Goal: Task Accomplishment & Management: Complete application form

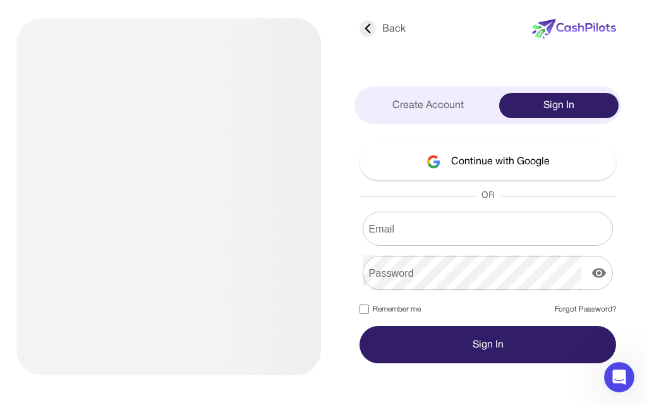
click at [455, 166] on button "Continue with Google" at bounding box center [488, 161] width 257 height 37
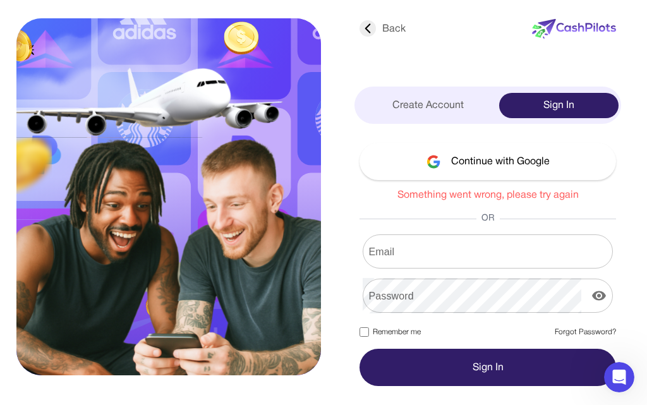
click at [480, 169] on button "Continue with Google" at bounding box center [488, 161] width 257 height 37
click at [443, 112] on div "Create Account" at bounding box center [428, 105] width 142 height 25
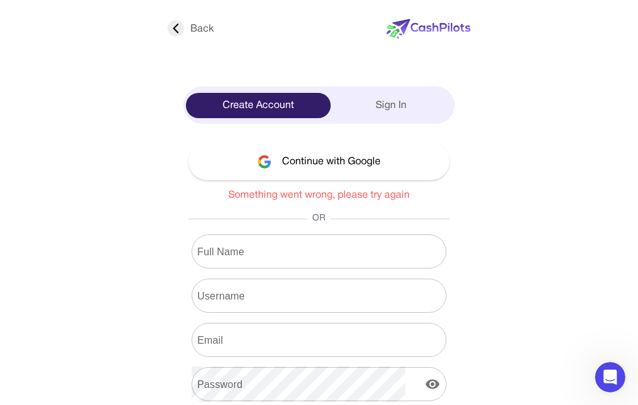
click at [449, 155] on button "Continue with Google" at bounding box center [318, 161] width 261 height 37
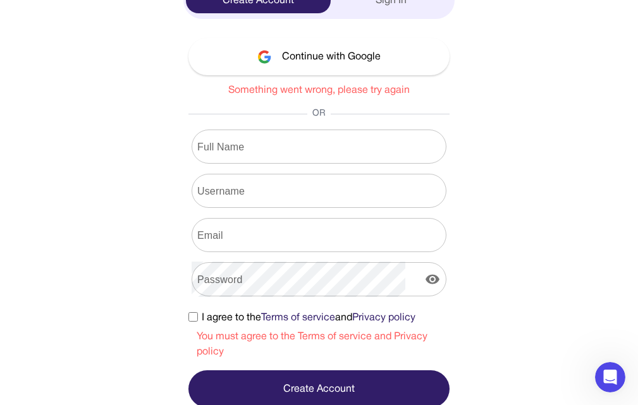
scroll to position [107, 0]
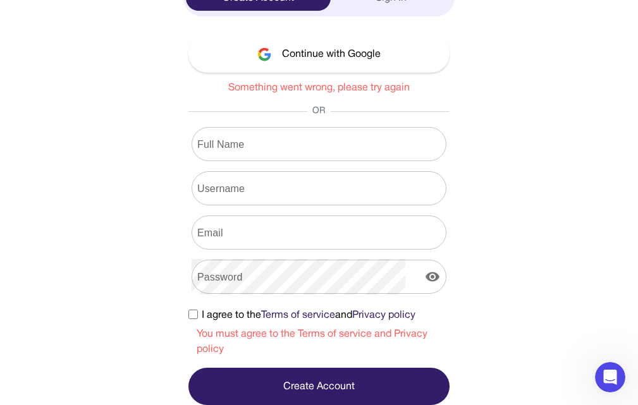
click at [449, 55] on button "Continue with Google" at bounding box center [318, 53] width 261 height 37
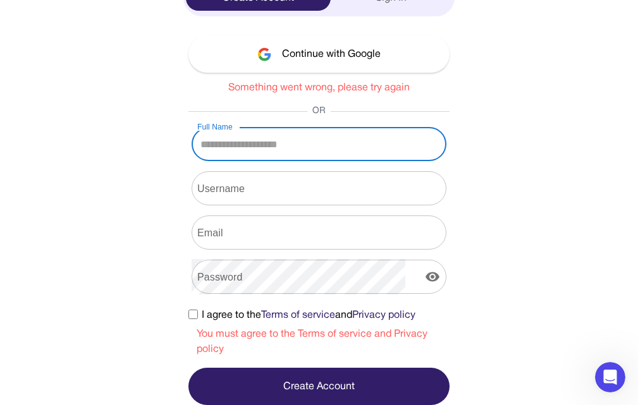
click at [446, 142] on input "Full Name" at bounding box center [318, 143] width 255 height 35
click at [446, 186] on input "Username" at bounding box center [318, 188] width 255 height 35
click at [446, 148] on input "Full Name" at bounding box center [318, 143] width 255 height 35
type input "**********"
click at [412, 195] on input "Username" at bounding box center [318, 188] width 255 height 35
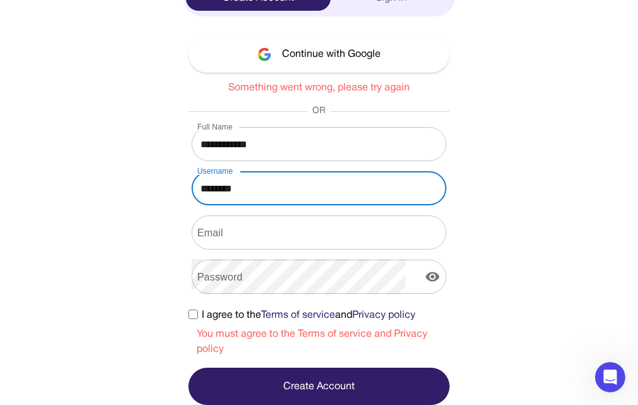
type input "********"
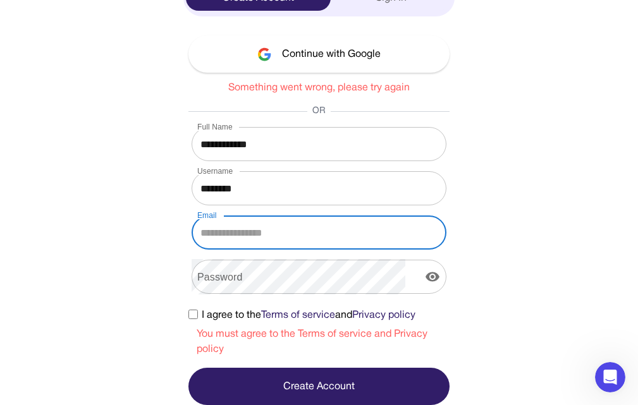
click at [446, 248] on input "Email" at bounding box center [318, 232] width 255 height 35
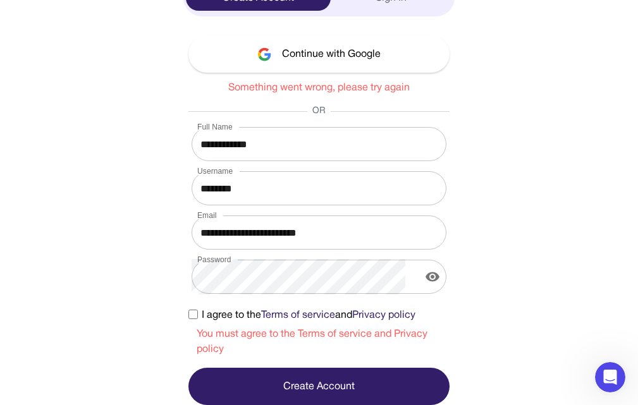
click at [449, 380] on button "Create Account" at bounding box center [318, 386] width 261 height 37
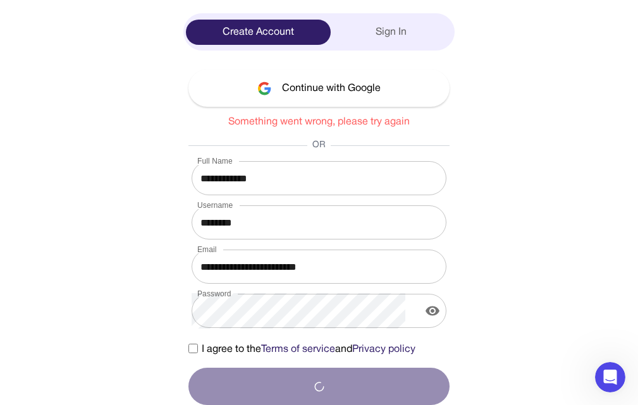
scroll to position [73, 0]
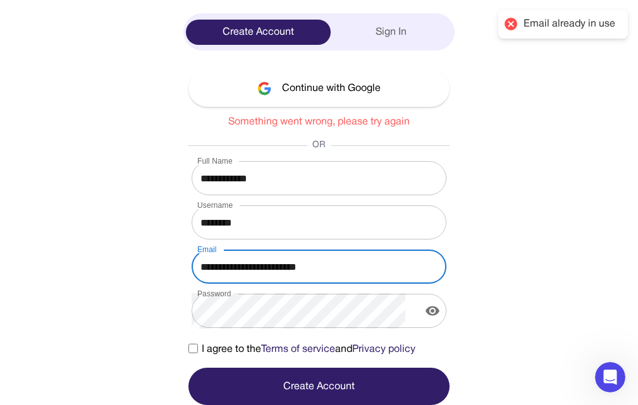
click at [446, 262] on input "**********" at bounding box center [318, 266] width 255 height 35
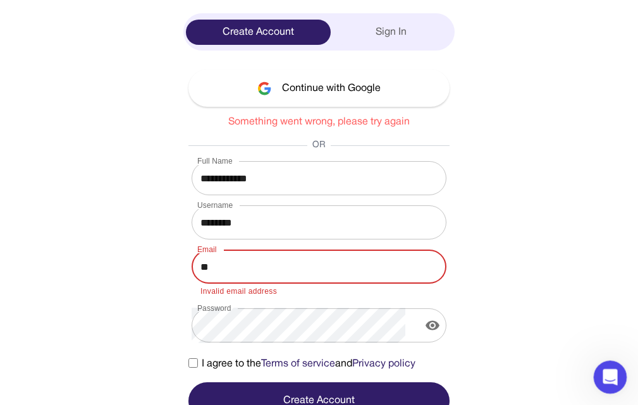
type input "*"
click at [437, 262] on input "Email" at bounding box center [318, 266] width 255 height 35
drag, startPoint x: 437, startPoint y: 262, endPoint x: 431, endPoint y: 266, distance: 7.4
click at [431, 266] on input "Email" at bounding box center [318, 266] width 255 height 35
type input "**********"
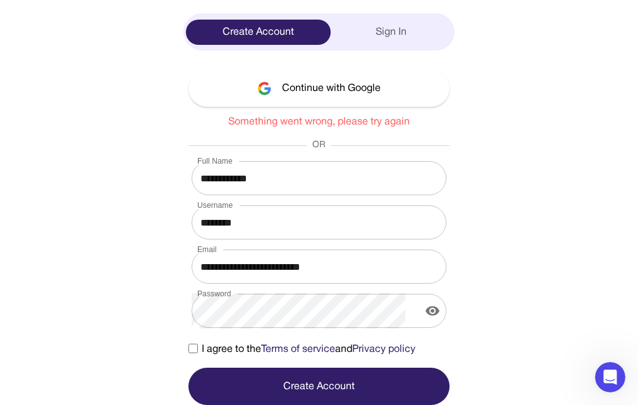
click at [449, 387] on button "Create Account" at bounding box center [318, 386] width 261 height 37
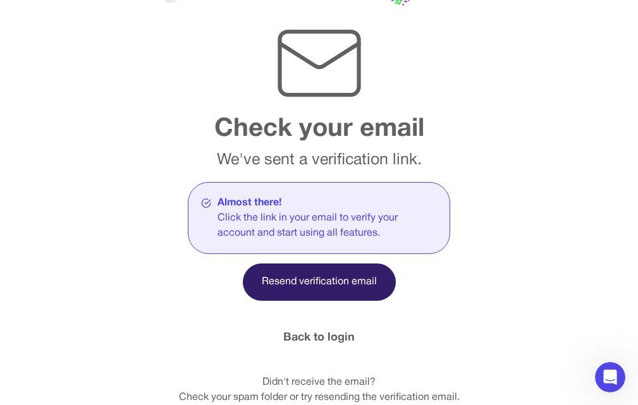
scroll to position [48, 0]
click at [354, 329] on link "Back to login" at bounding box center [318, 337] width 71 height 17
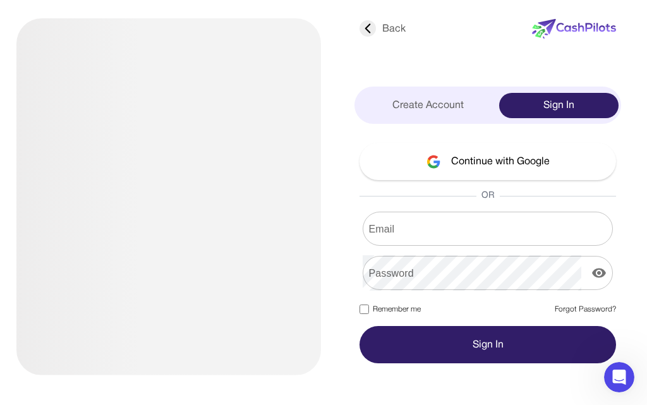
click at [493, 220] on input "Email" at bounding box center [488, 228] width 250 height 35
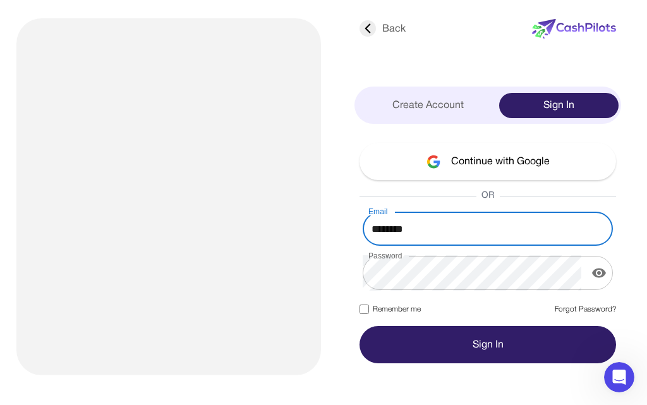
click at [365, 301] on form "Email ******** Email Password Password Remember me Forgot Password? Sign In" at bounding box center [488, 288] width 257 height 152
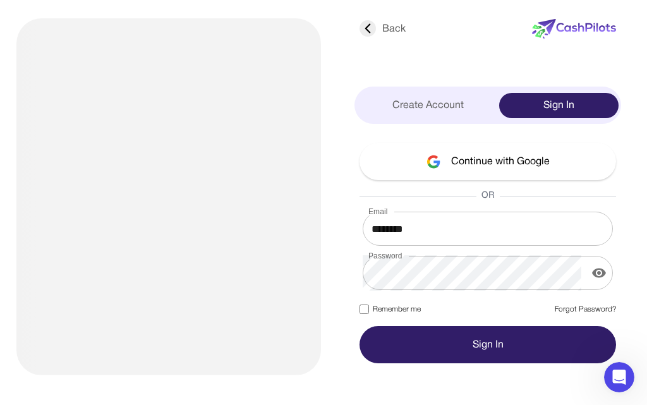
click at [372, 310] on label "Remember me" at bounding box center [390, 309] width 61 height 11
click at [600, 279] on icon "display the password" at bounding box center [598, 272] width 15 height 15
click at [600, 279] on icon "hide the password" at bounding box center [598, 272] width 15 height 15
click at [530, 336] on button "Sign In" at bounding box center [488, 344] width 257 height 37
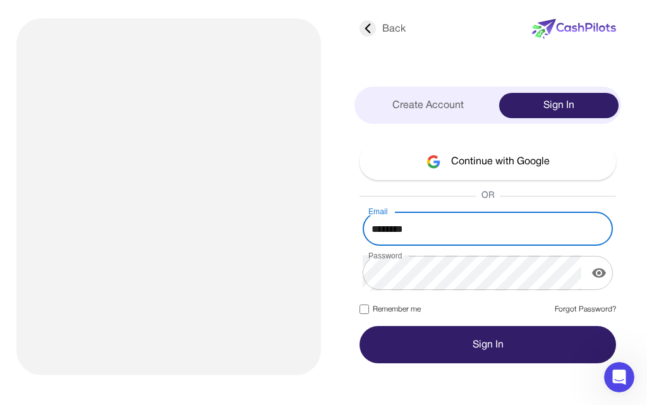
click at [480, 225] on input "********" at bounding box center [488, 228] width 250 height 35
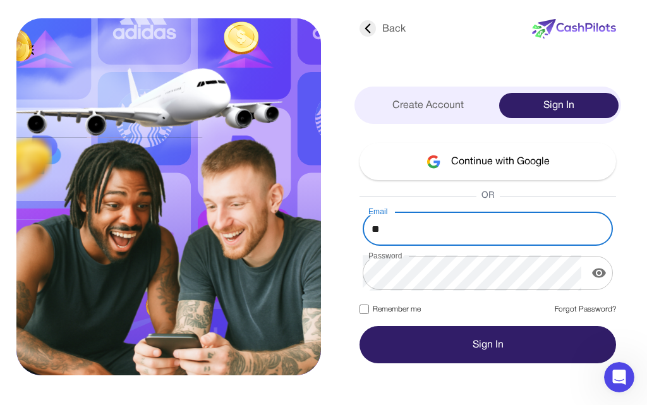
type input "*"
drag, startPoint x: 396, startPoint y: 234, endPoint x: 387, endPoint y: 227, distance: 10.8
click at [387, 227] on input "Email" at bounding box center [488, 228] width 250 height 35
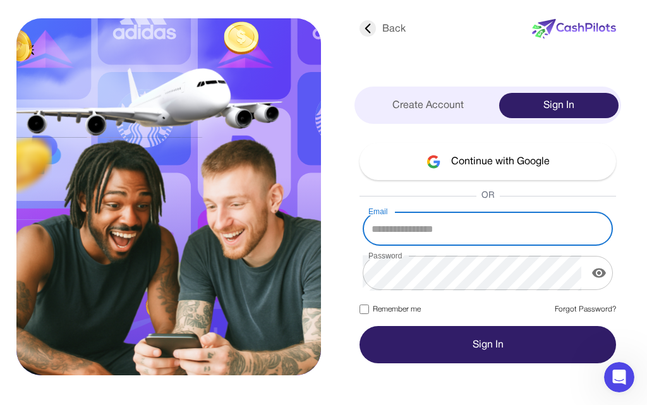
click at [387, 227] on input "Email" at bounding box center [488, 228] width 250 height 35
type input "**********"
click at [500, 351] on button "Sign In" at bounding box center [488, 344] width 257 height 37
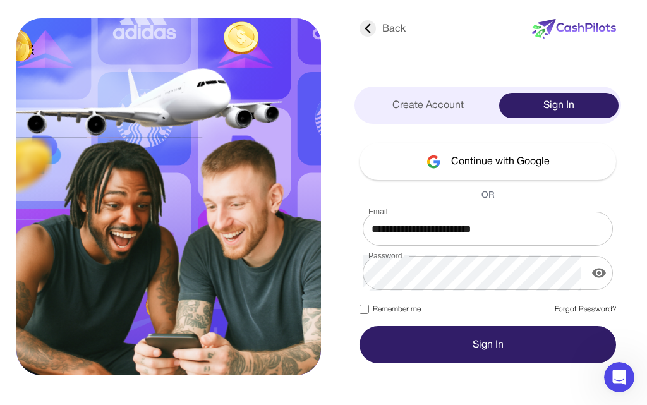
click at [490, 346] on button "Sign In" at bounding box center [488, 344] width 257 height 37
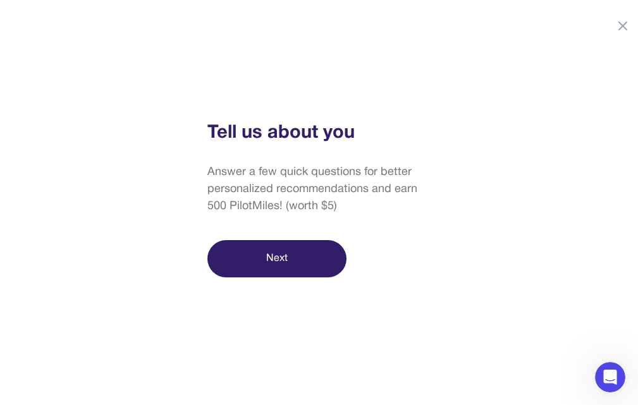
click at [333, 257] on button "Next" at bounding box center [276, 258] width 139 height 37
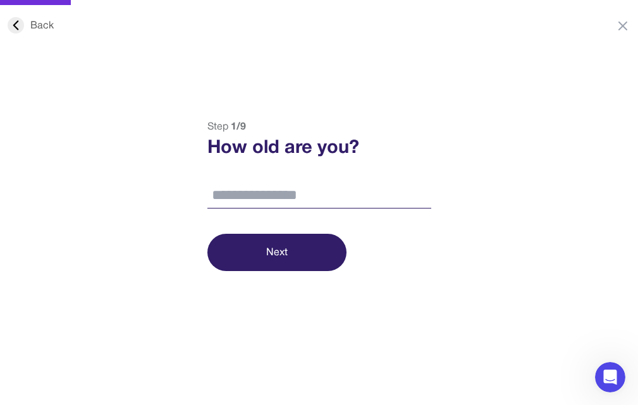
click at [306, 196] on input "number" at bounding box center [319, 196] width 224 height 27
click at [421, 199] on input "**" at bounding box center [319, 196] width 224 height 27
click at [423, 194] on input "*" at bounding box center [319, 196] width 224 height 27
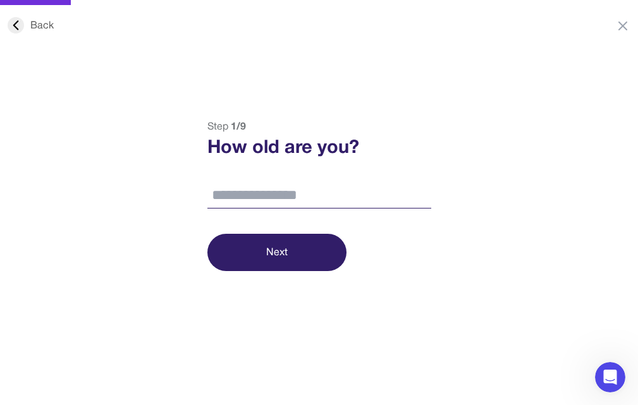
click at [423, 194] on input "**" at bounding box center [319, 196] width 224 height 27
type input "**"
click at [423, 194] on input "**" at bounding box center [319, 196] width 224 height 27
click at [303, 262] on button "Next" at bounding box center [276, 252] width 139 height 37
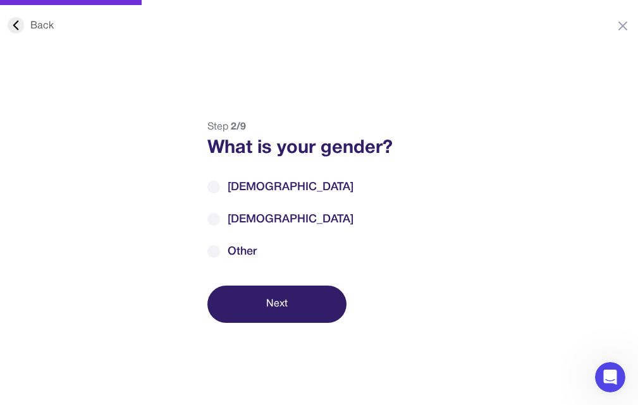
click at [241, 198] on div "[DEMOGRAPHIC_DATA] [DEMOGRAPHIC_DATA] Other" at bounding box center [319, 220] width 224 height 82
click at [233, 183] on span "[DEMOGRAPHIC_DATA]" at bounding box center [290, 187] width 126 height 17
click at [281, 284] on div "Step 2 / 9 What is your gender? [DEMOGRAPHIC_DATA] [DEMOGRAPHIC_DATA] Other Next" at bounding box center [318, 220] width 255 height 203
click at [287, 295] on button "Next" at bounding box center [276, 304] width 139 height 37
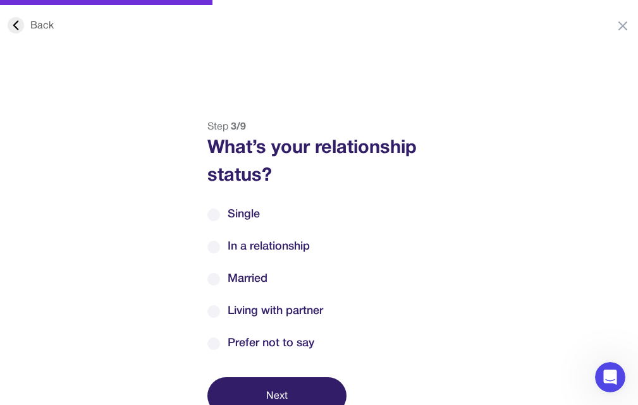
click at [236, 212] on span "Single" at bounding box center [243, 214] width 32 height 17
click at [298, 392] on button "Next" at bounding box center [276, 395] width 139 height 37
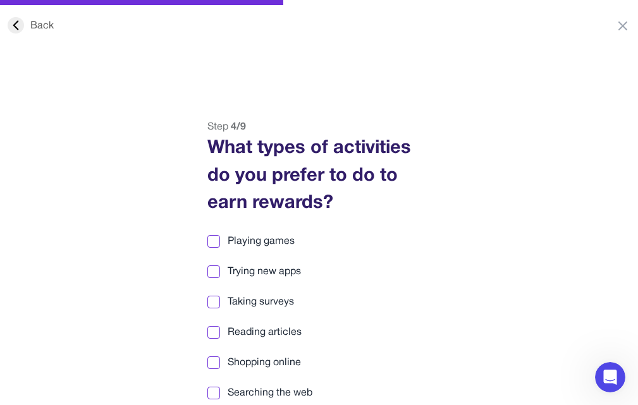
scroll to position [63, 0]
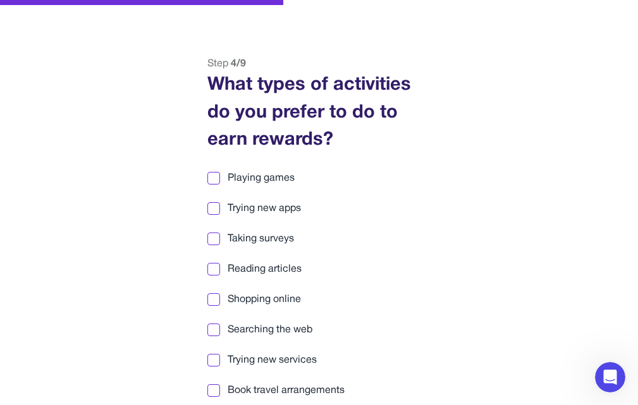
click at [233, 180] on span "Playing games" at bounding box center [260, 178] width 67 height 15
click at [279, 239] on span "Taking surveys" at bounding box center [260, 238] width 66 height 15
click at [286, 273] on span "Reading articles" at bounding box center [264, 269] width 74 height 15
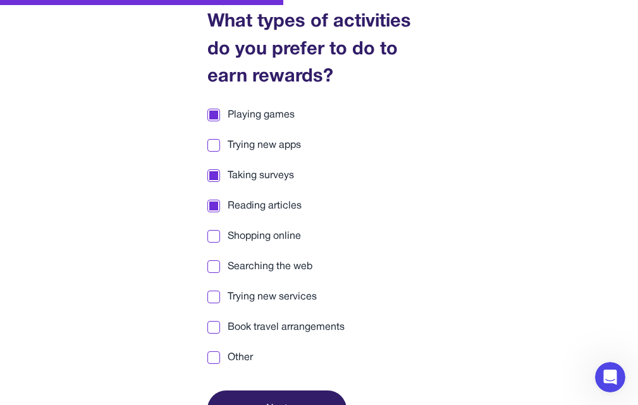
click at [290, 270] on span "Searching the web" at bounding box center [269, 266] width 85 height 15
click at [301, 302] on span "Trying new services" at bounding box center [271, 296] width 89 height 15
click at [231, 362] on span "Other" at bounding box center [239, 357] width 25 height 15
click at [212, 362] on div at bounding box center [213, 357] width 13 height 13
click at [213, 329] on div at bounding box center [213, 327] width 9 height 9
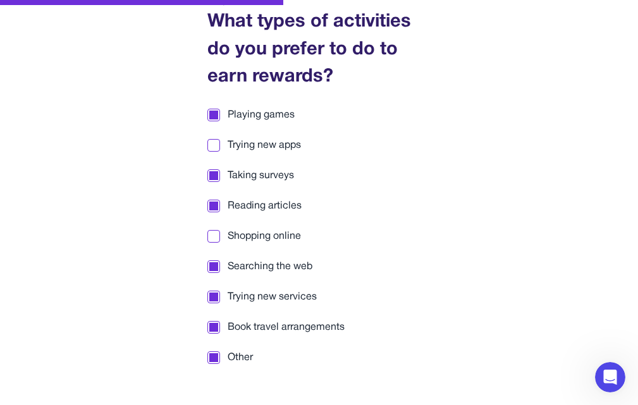
click at [208, 238] on div at bounding box center [213, 236] width 13 height 13
click at [215, 145] on div at bounding box center [213, 145] width 9 height 9
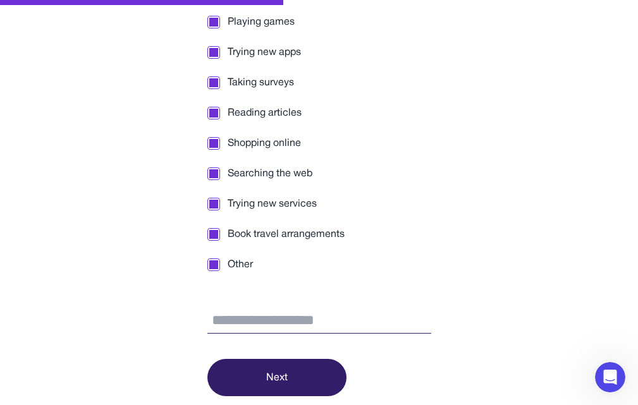
scroll to position [220, 0]
click at [291, 369] on button "Next" at bounding box center [276, 376] width 139 height 37
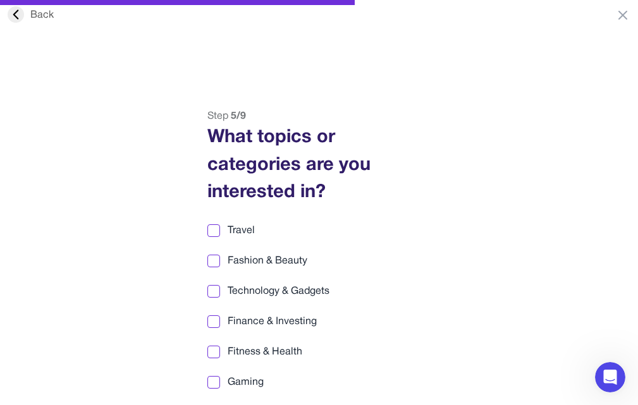
scroll to position [0, 0]
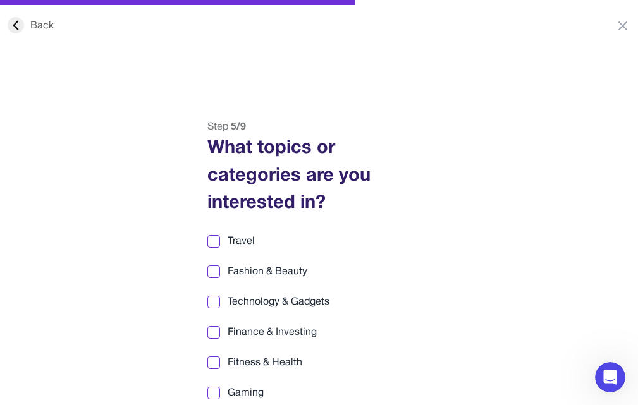
click at [215, 246] on div at bounding box center [213, 241] width 13 height 13
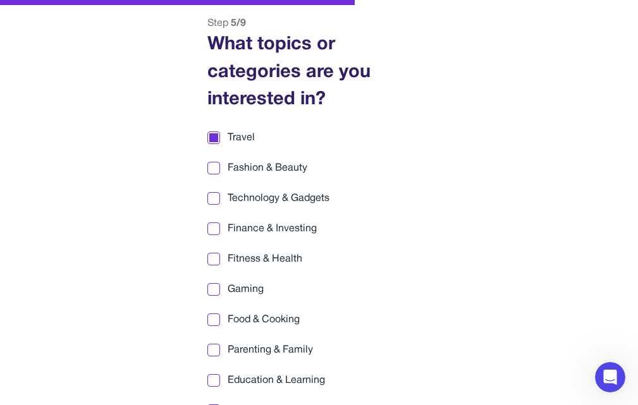
scroll to position [126, 0]
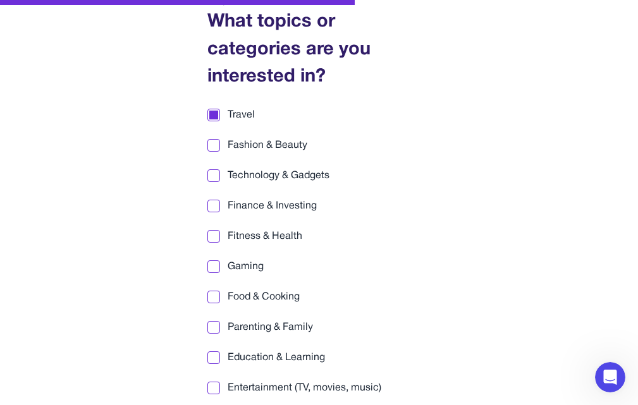
click at [224, 270] on label "Gaming" at bounding box center [319, 266] width 224 height 15
click at [262, 299] on span "Food & Cooking" at bounding box center [263, 296] width 72 height 15
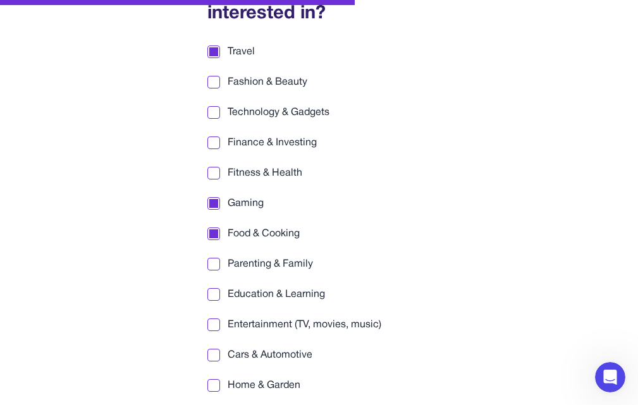
scroll to position [253, 0]
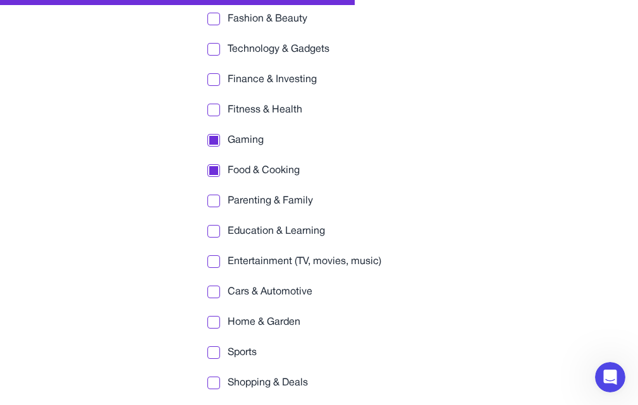
click at [267, 318] on span "Home & Garden" at bounding box center [263, 322] width 73 height 15
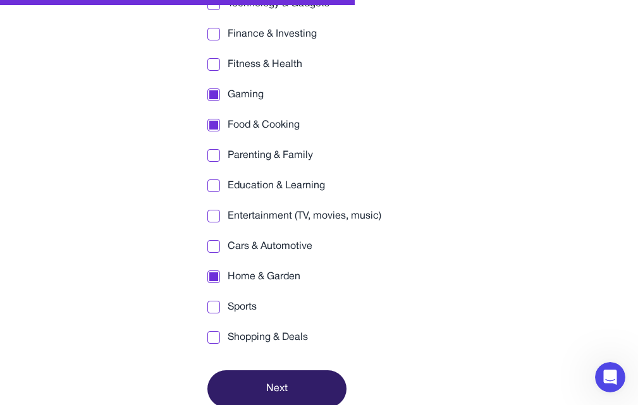
scroll to position [310, 0]
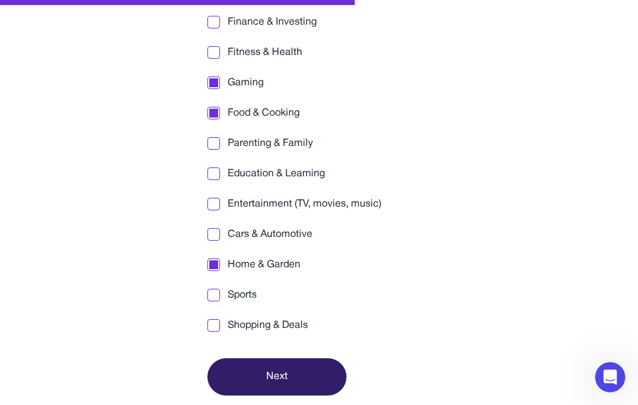
click at [238, 298] on span "Sports" at bounding box center [241, 294] width 29 height 15
click at [297, 377] on button "Next" at bounding box center [276, 376] width 139 height 37
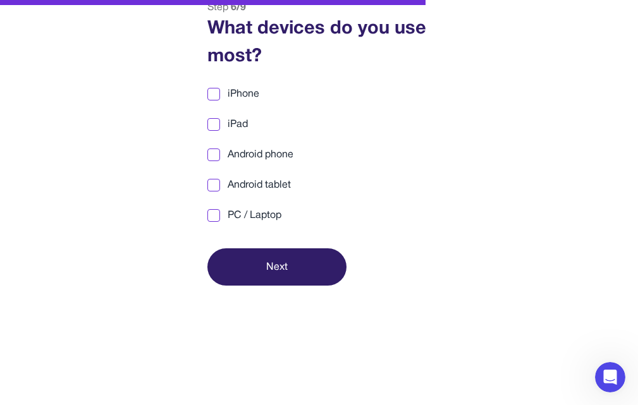
scroll to position [119, 0]
click at [206, 223] on div "Step 6 / 9 What devices do you use most? iPhone iPad Android phone Android tabl…" at bounding box center [318, 143] width 255 height 286
click at [215, 221] on div at bounding box center [213, 215] width 13 height 13
click at [260, 255] on button "Next" at bounding box center [276, 266] width 139 height 37
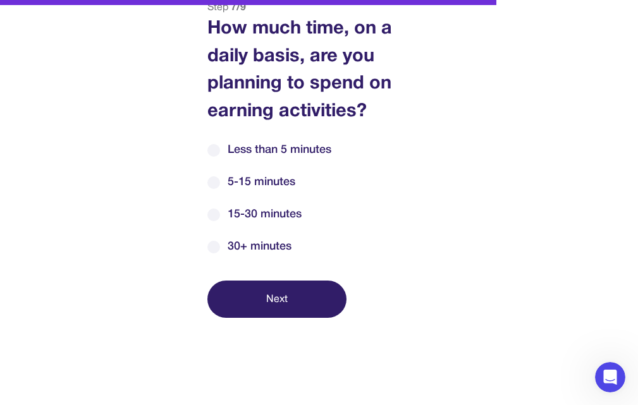
click at [219, 244] on div at bounding box center [213, 247] width 13 height 13
click at [272, 303] on button "Next" at bounding box center [276, 299] width 139 height 37
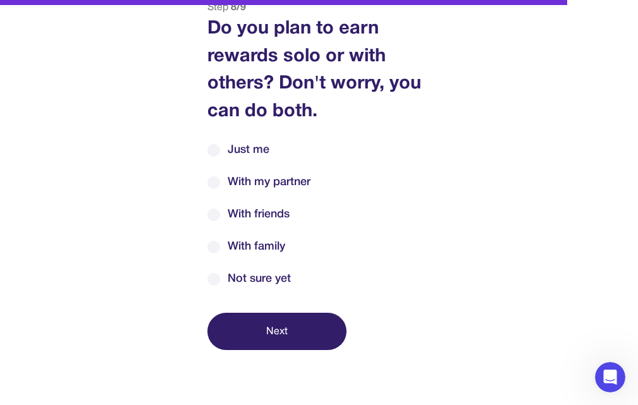
click at [209, 150] on div at bounding box center [213, 150] width 13 height 13
click at [285, 322] on button "Next" at bounding box center [276, 331] width 139 height 37
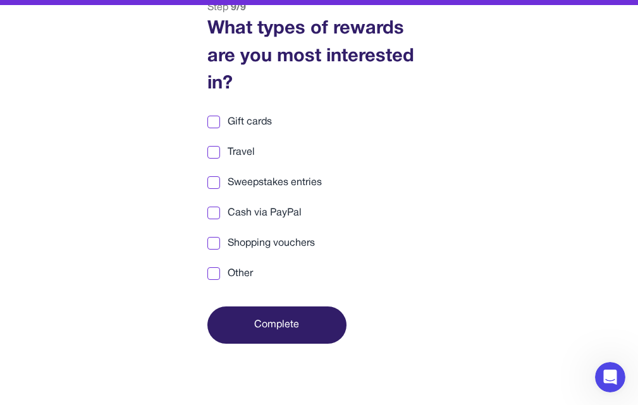
click at [216, 119] on div at bounding box center [213, 122] width 9 height 9
click at [214, 212] on div at bounding box center [213, 213] width 9 height 9
click at [224, 277] on label "Other" at bounding box center [319, 273] width 224 height 15
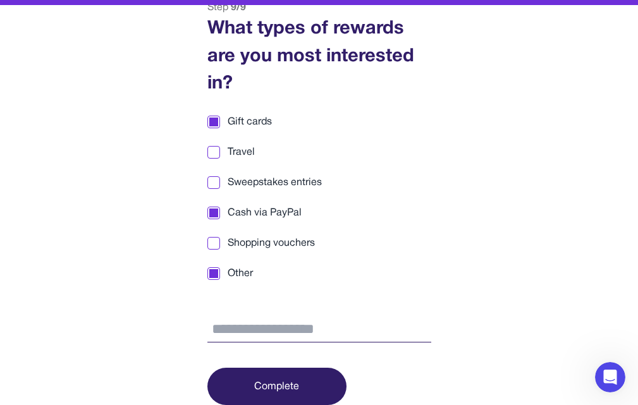
click at [297, 378] on button "Complete" at bounding box center [276, 386] width 139 height 37
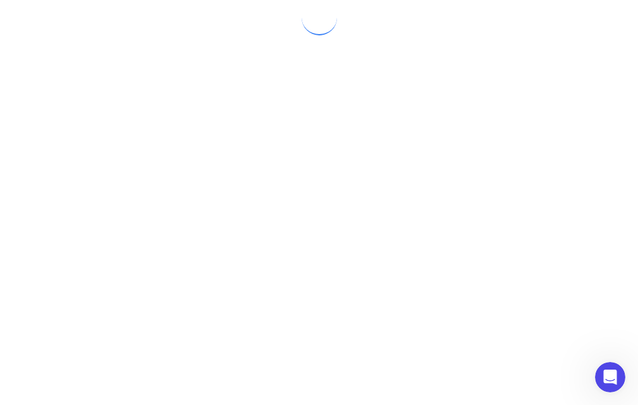
scroll to position [0, 0]
